Goal: Information Seeking & Learning: Learn about a topic

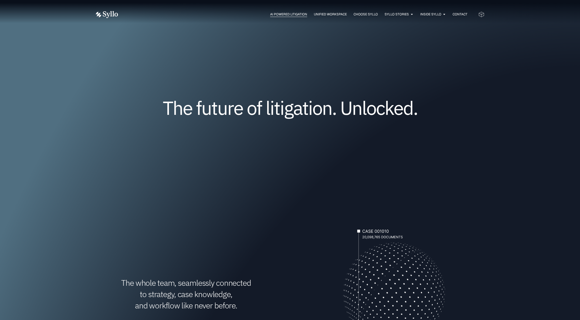
click at [290, 13] on span "AI Powered Litigation" at bounding box center [288, 14] width 37 height 5
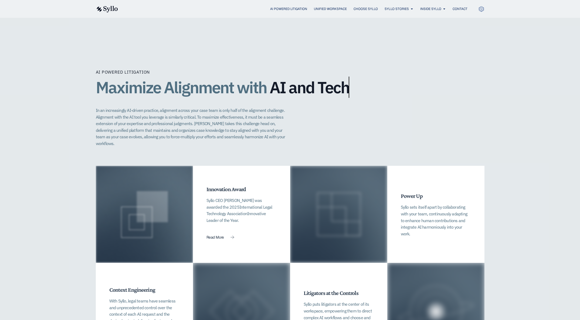
scroll to position [1069, 0]
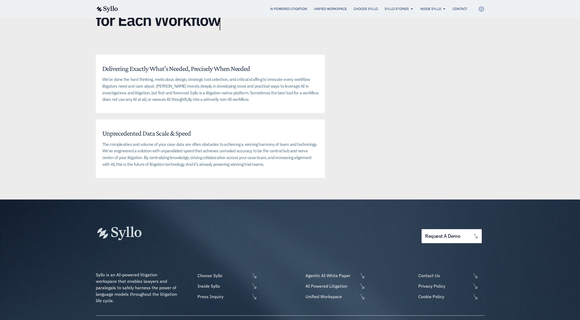
scroll to position [1261, 0]
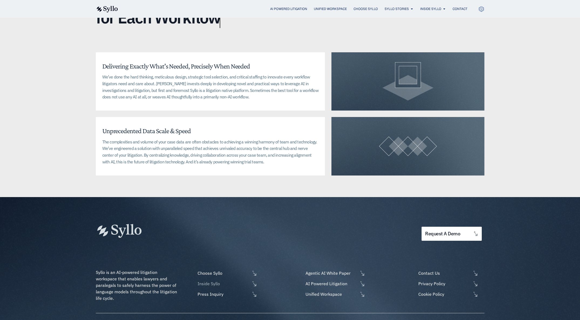
click at [215, 281] on span "Inside Syllo" at bounding box center [223, 284] width 54 height 6
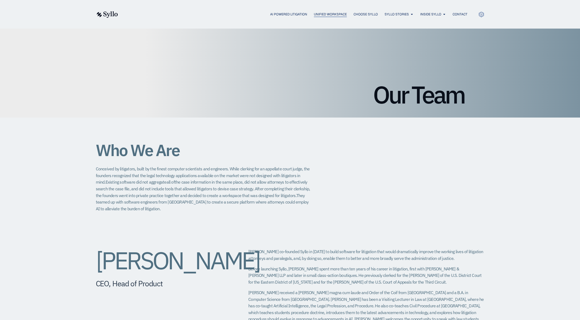
click at [326, 14] on span "Unified Workspace" at bounding box center [330, 14] width 33 height 5
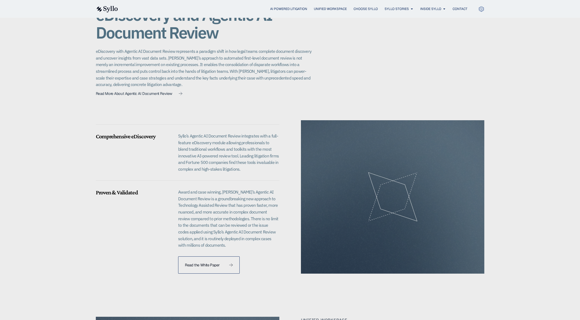
scroll to position [416, 0]
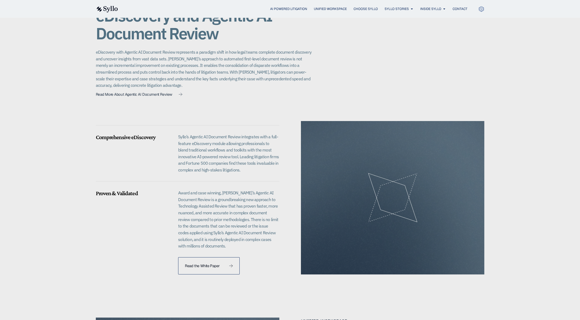
click at [194, 257] on link "Read the White Paper" at bounding box center [209, 265] width 62 height 17
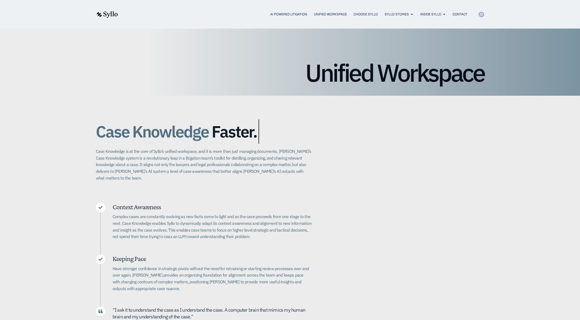
scroll to position [0, 0]
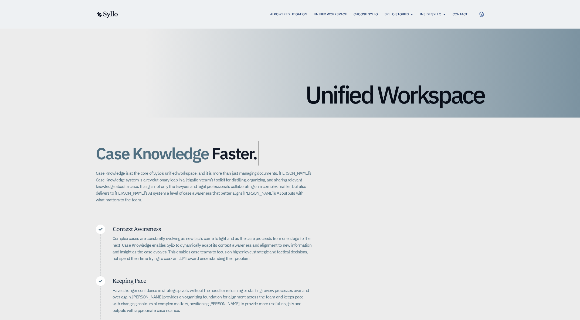
click at [316, 13] on span "Unified Workspace" at bounding box center [330, 14] width 33 height 5
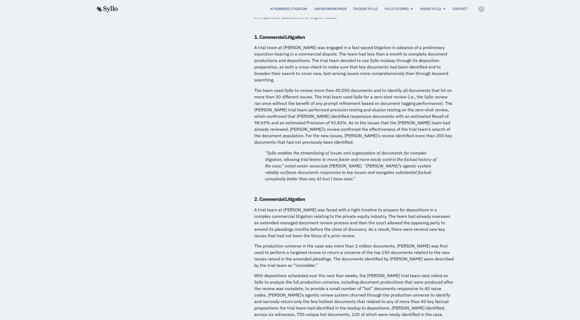
scroll to position [2668, 0]
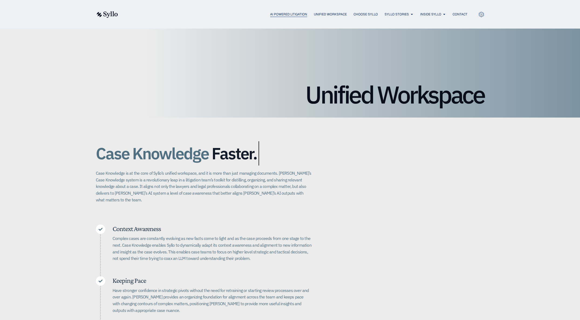
click at [281, 12] on span "AI Powered Litigation" at bounding box center [288, 14] width 37 height 5
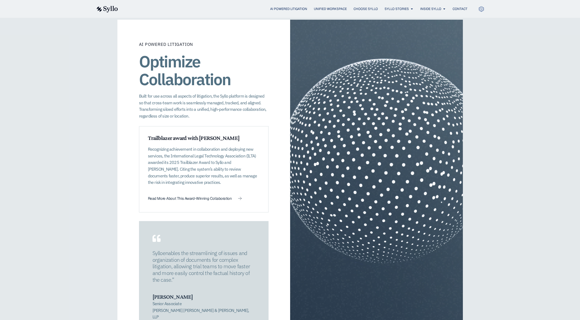
scroll to position [719, 0]
click at [206, 197] on span "Read More About This Award-Winning Collaboration" at bounding box center [190, 199] width 84 height 4
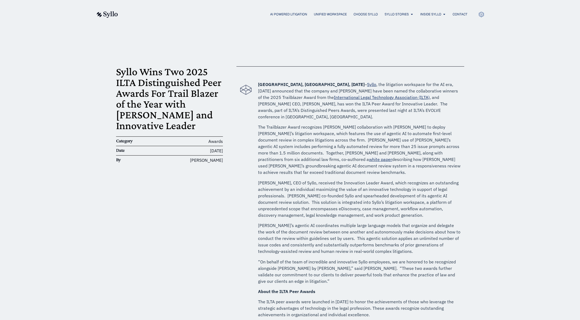
scroll to position [0, 0]
